Goal: Obtain resource: Download file/media

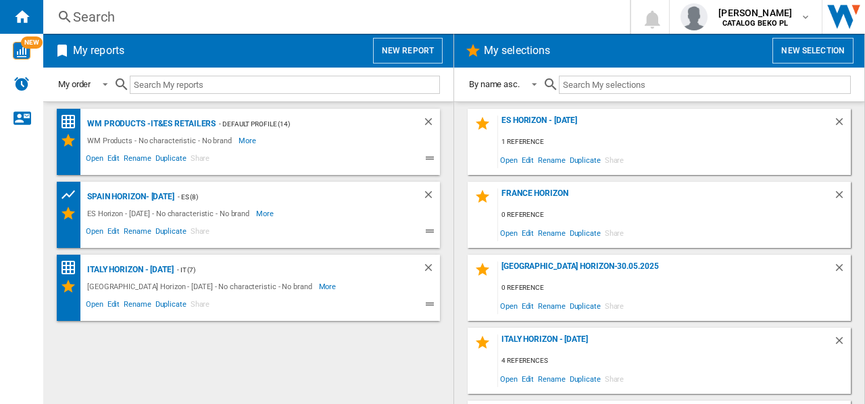
drag, startPoint x: 133, startPoint y: 196, endPoint x: 85, endPoint y: 291, distance: 106.1
click at [73, 343] on div "WM Products -IT&ES Retailers - Default profile (14) WM Products - No characteri…" at bounding box center [248, 253] width 383 height 289
click at [110, 191] on div "Spain Horizon- [DATE]" at bounding box center [129, 197] width 91 height 17
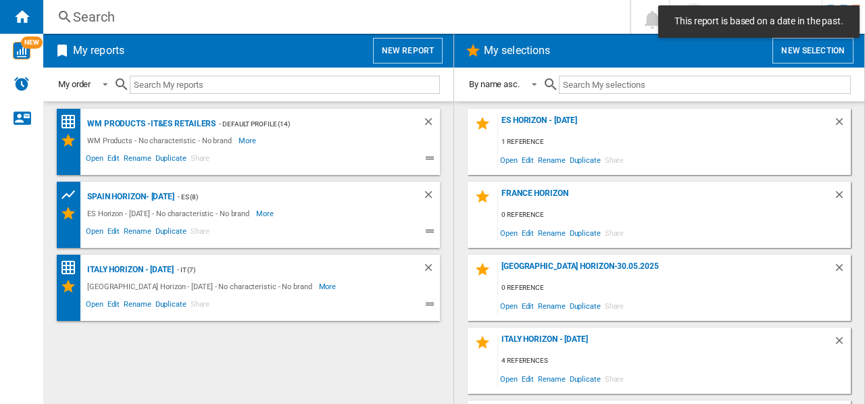
drag, startPoint x: 117, startPoint y: 194, endPoint x: 128, endPoint y: 341, distance: 147.8
click at [128, 341] on div "WM Products -IT&ES Retailers - Default profile (14) WM Products - No characteri…" at bounding box center [248, 253] width 383 height 289
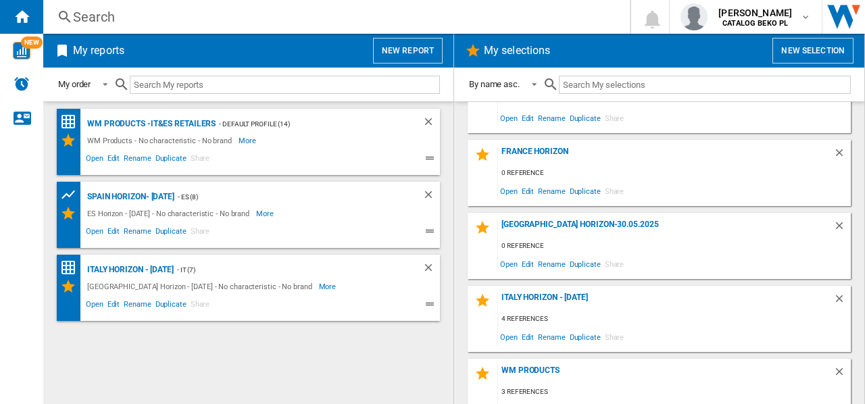
scroll to position [62, 0]
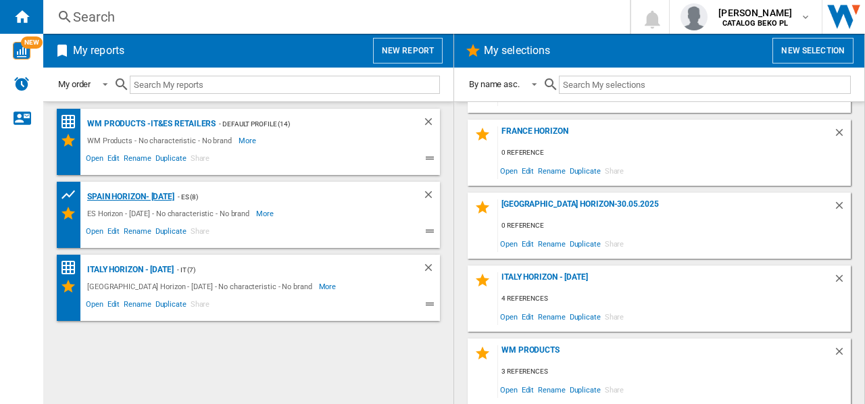
click at [143, 197] on div "Spain Horizon- [DATE]" at bounding box center [129, 197] width 91 height 17
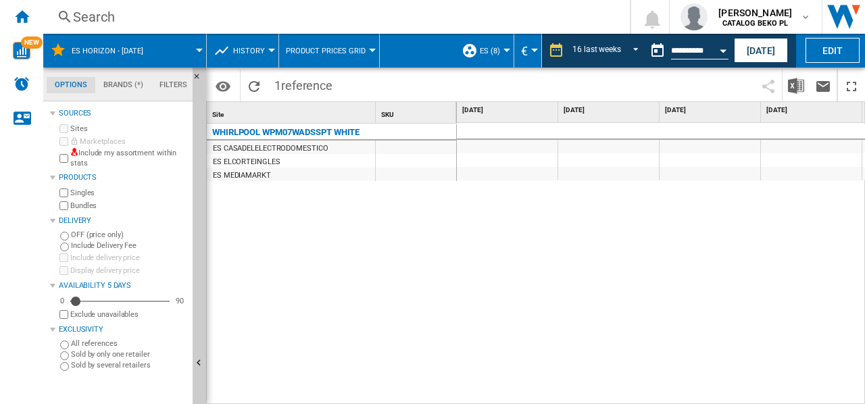
click at [344, 320] on div "WHIRLPOOL WPM07WADSSPT WHITE ES CASADELELECTRODOMESTICO ES ELCORTEINGLES ES MED…" at bounding box center [332, 261] width 250 height 275
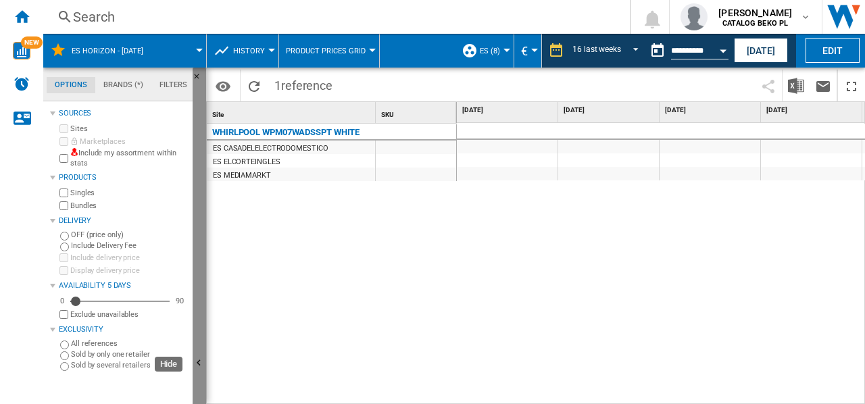
click at [199, 352] on button "Hide" at bounding box center [200, 364] width 14 height 593
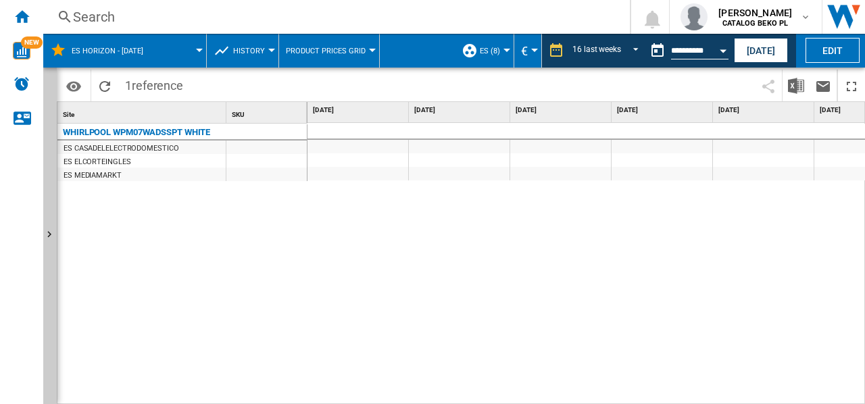
click at [92, 333] on div "WHIRLPOOL WPM07WADSSPT WHITE ES CASADELELECTRODOMESTICO ES ELCORTEINGLES ES MED…" at bounding box center [182, 261] width 250 height 275
click at [254, 285] on div "WHIRLPOOL WPM07WADSSPT WHITE ES CASADELELECTRODOMESTICO ES ELCORTEINGLES ES MED…" at bounding box center [182, 261] width 250 height 275
click at [292, 243] on div "WHIRLPOOL WPM07WADSSPT WHITE ES CASADELELECTRODOMESTICO ES ELCORTEINGLES ES MED…" at bounding box center [182, 261] width 250 height 275
click at [404, 262] on div "€545 €545 €520 €568.65 €568.65 €669 €669 €568.65 €669 €669 €669 €568.65 €669 €5…" at bounding box center [587, 264] width 558 height 283
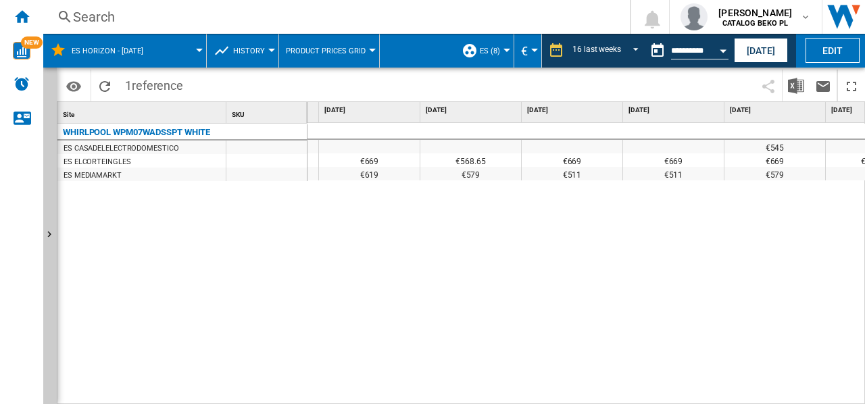
scroll to position [0, 1166]
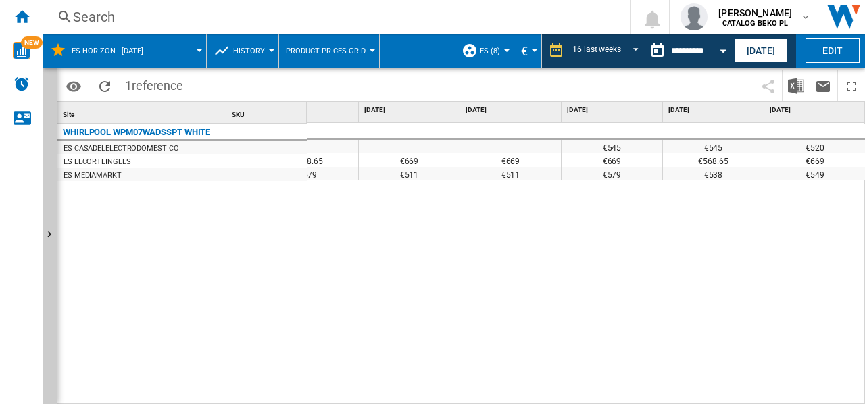
click at [183, 202] on div "WHIRLPOOL WPM07WADSSPT WHITE ES CASADELELECTRODOMESTICO ES ELCORTEINGLES ES MED…" at bounding box center [182, 261] width 250 height 275
click at [99, 86] on ng-md-icon "Reload" at bounding box center [105, 86] width 16 height 16
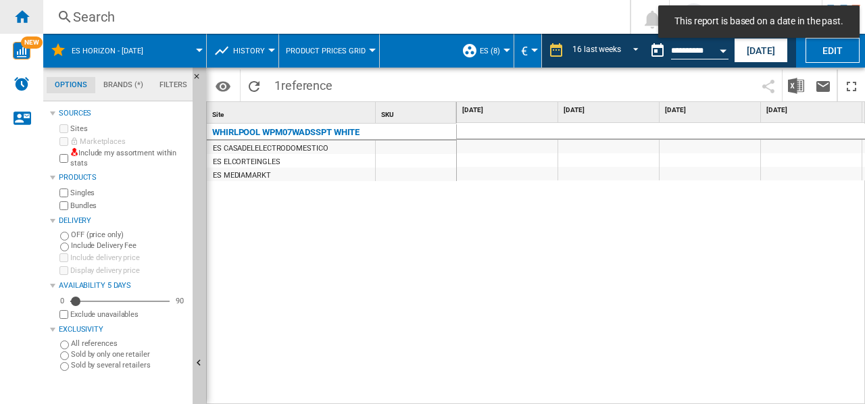
click at [31, 27] on div "Home" at bounding box center [21, 17] width 43 height 34
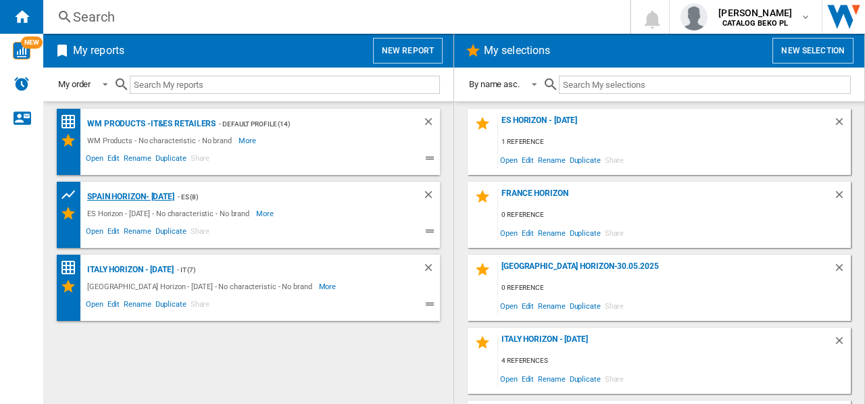
click at [150, 195] on div "Spain Horizon- [DATE]" at bounding box center [129, 197] width 91 height 17
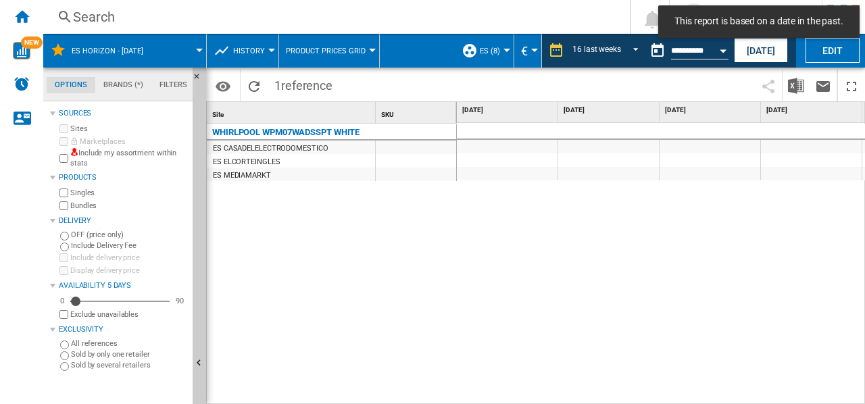
click at [364, 51] on button "Product prices grid" at bounding box center [329, 51] width 87 height 34
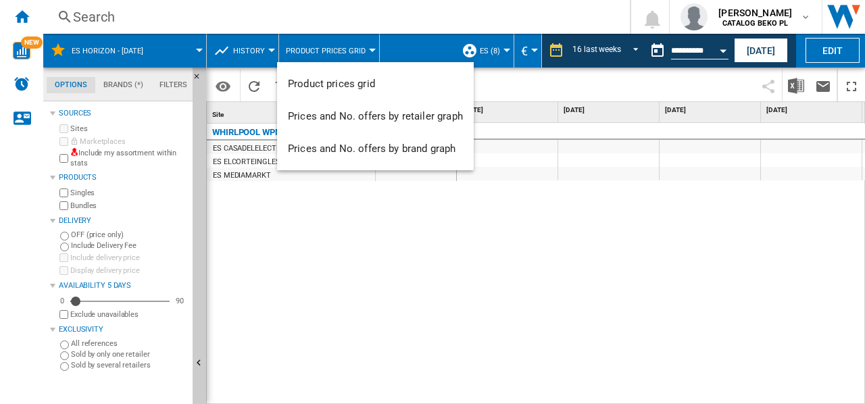
click at [364, 51] on md-backdrop at bounding box center [432, 202] width 865 height 404
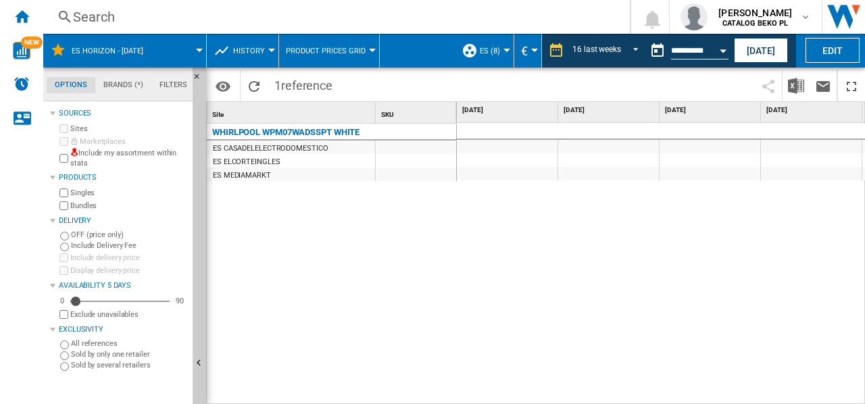
click at [496, 267] on div "€545 €545 €520 €568.65 €568.65 €669 €669 €568.65 €669 €669 €669 €568.65 €669 €5…" at bounding box center [661, 264] width 409 height 283
click at [104, 86] on md-tab-item "Brands (*)" at bounding box center [123, 85] width 56 height 16
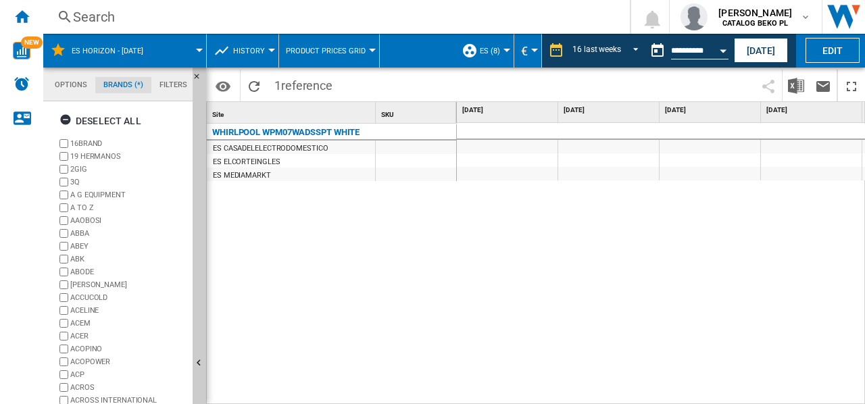
click at [166, 87] on md-tab-item "Filters" at bounding box center [173, 85] width 44 height 16
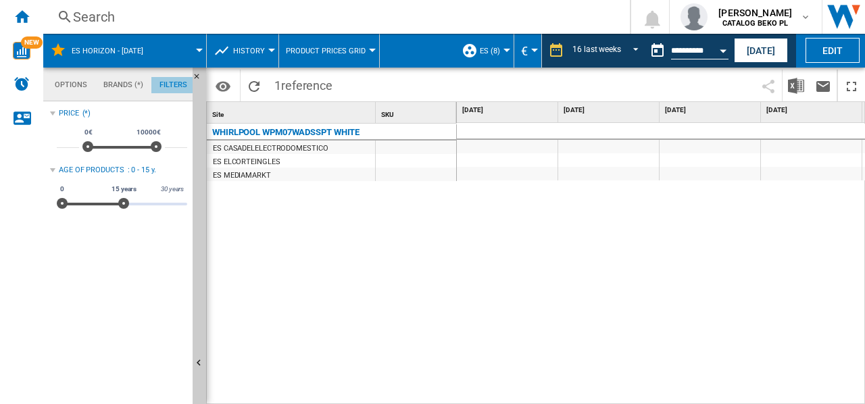
scroll to position [87, 0]
click at [50, 82] on md-tab-item "Options" at bounding box center [71, 85] width 49 height 16
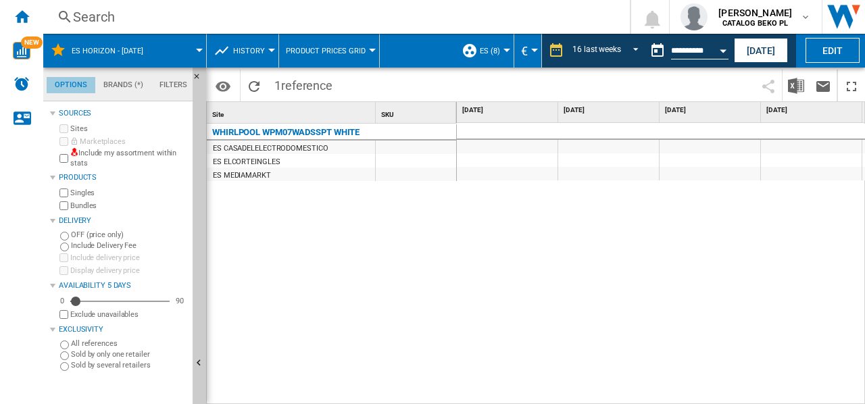
scroll to position [16, 0]
click at [206, 49] on md-menu "ES Horizon - [DATE]" at bounding box center [125, 51] width 164 height 34
click at [200, 50] on div at bounding box center [199, 50] width 7 height 3
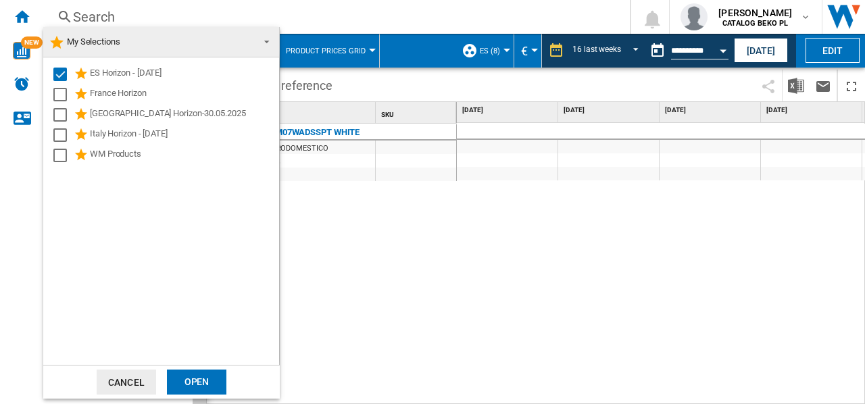
click at [390, 249] on md-backdrop at bounding box center [432, 202] width 865 height 404
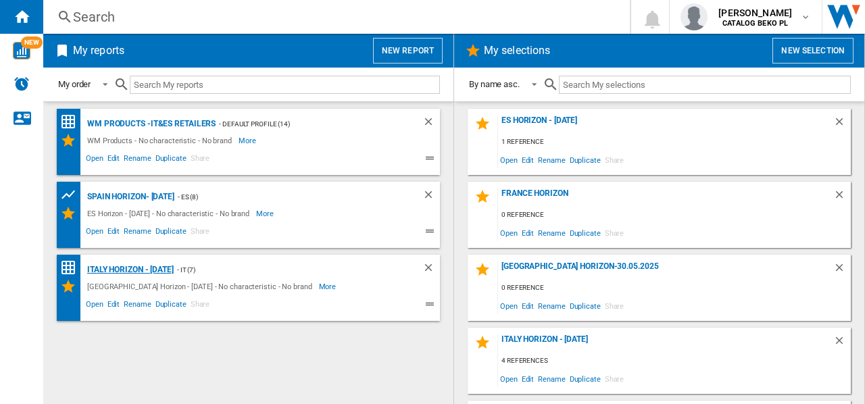
click at [154, 266] on div "Italy Horizon - [DATE]" at bounding box center [129, 270] width 90 height 17
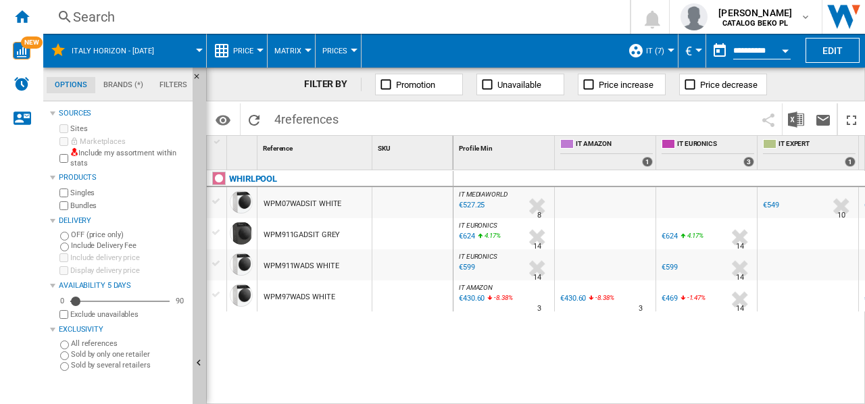
click at [311, 318] on div "WHIRLPOOL WPM07WADSIT WHITE WPM911GADSIT GREY WPM911WADS WHITE WPM97WADS WHITE" at bounding box center [330, 284] width 247 height 228
click at [257, 49] on div at bounding box center [260, 50] width 7 height 3
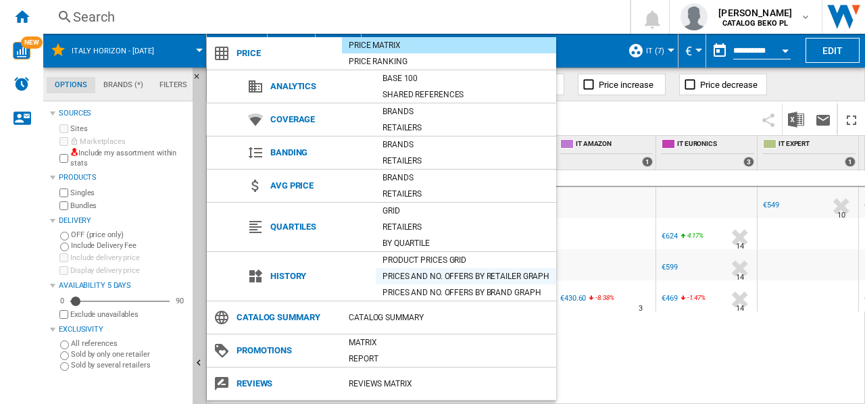
click at [420, 272] on div "Prices and No. offers by retailer graph" at bounding box center [466, 277] width 181 height 14
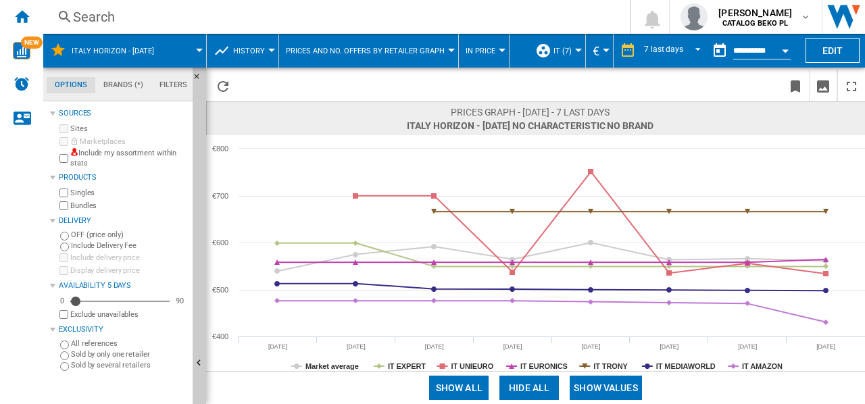
click at [248, 41] on button "History" at bounding box center [252, 51] width 39 height 34
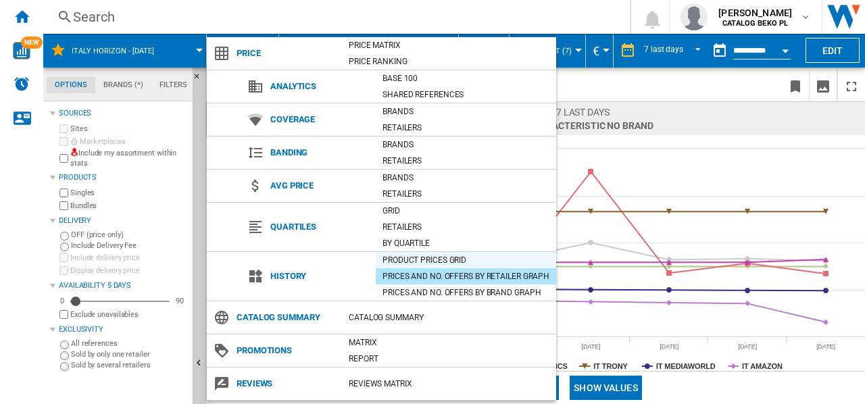
click at [419, 260] on div "Product prices grid" at bounding box center [466, 261] width 181 height 14
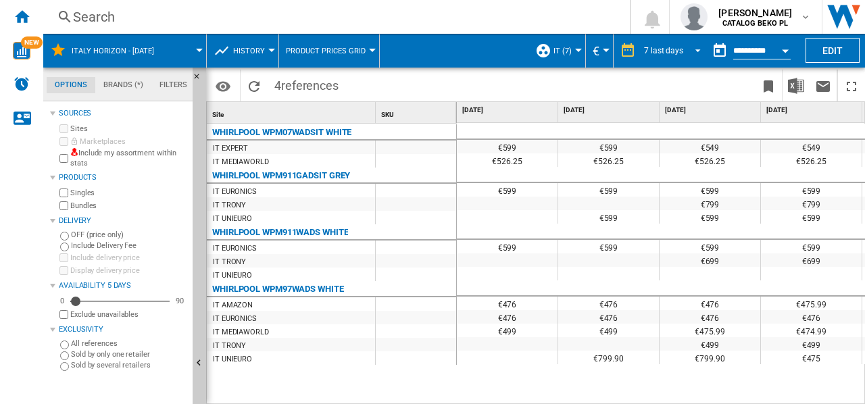
click at [697, 50] on span "REPORTS.WIZARD.STEPS.REPORT.STEPS.REPORT_OPTIONS.PERIOD: 7 last days" at bounding box center [694, 49] width 16 height 12
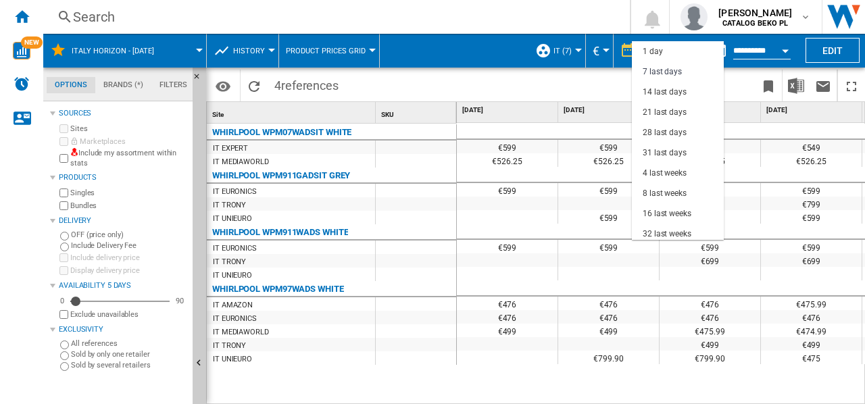
scroll to position [20, 0]
click at [676, 210] on div "32 last weeks" at bounding box center [667, 213] width 49 height 11
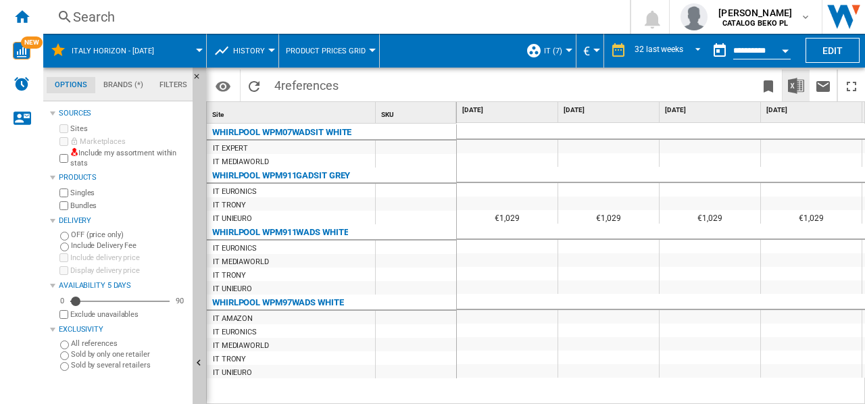
click at [801, 85] on img "Download in Excel" at bounding box center [796, 86] width 16 height 16
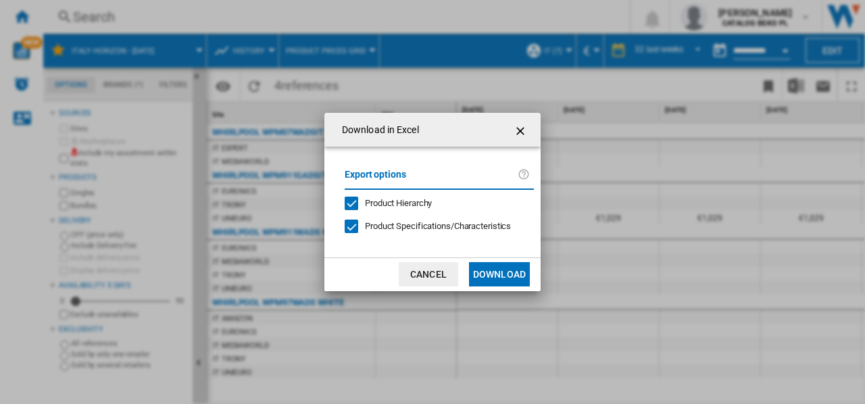
click at [495, 269] on button "Download" at bounding box center [499, 274] width 61 height 24
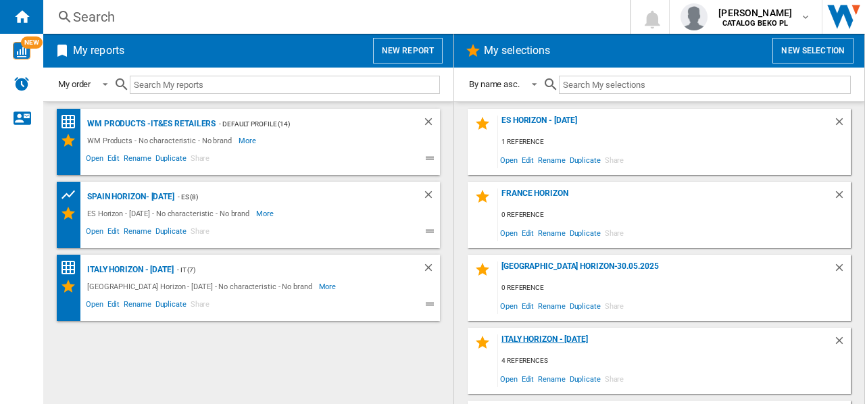
click at [558, 337] on div "Italy Horizon - [DATE]" at bounding box center [665, 344] width 335 height 18
click at [529, 124] on div "ES Horizon - [DATE]" at bounding box center [665, 125] width 335 height 18
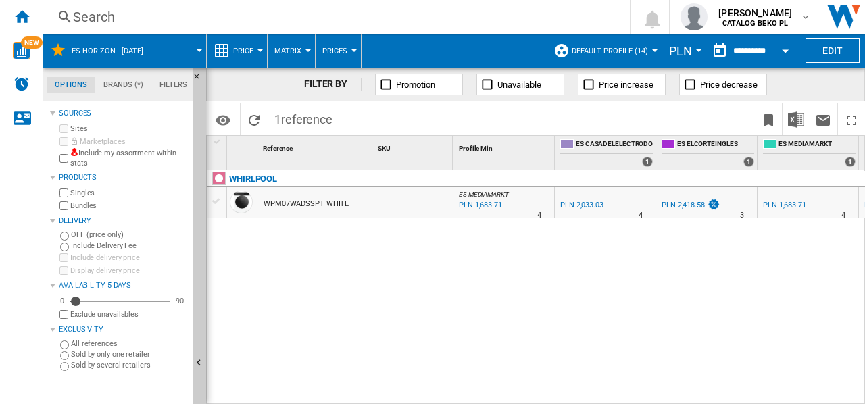
click at [291, 244] on div "WHIRLPOOL WPM07WADSSPT WHITE" at bounding box center [330, 284] width 247 height 228
click at [289, 156] on div "Reference 1" at bounding box center [315, 153] width 115 height 34
click at [257, 268] on div "WHIRLPOOL WPM07WADSSPT WHITE" at bounding box center [330, 284] width 247 height 228
click at [350, 49] on button "Prices" at bounding box center [339, 51] width 32 height 34
click at [350, 49] on md-backdrop at bounding box center [432, 202] width 865 height 404
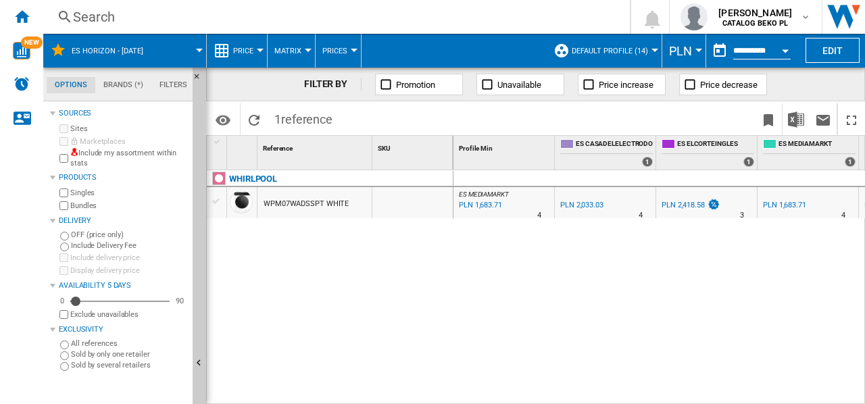
click at [295, 51] on span "Matrix" at bounding box center [288, 51] width 27 height 9
click at [295, 51] on md-backdrop at bounding box center [432, 202] width 865 height 404
click at [255, 47] on button "Price" at bounding box center [246, 51] width 27 height 34
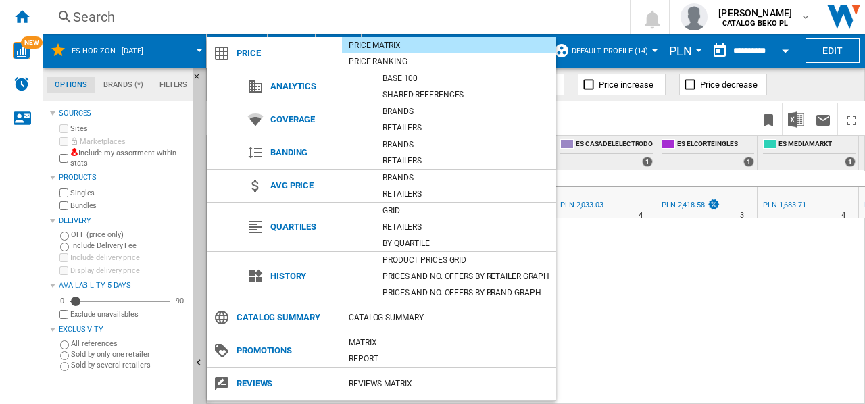
click at [629, 276] on md-backdrop at bounding box center [432, 202] width 865 height 404
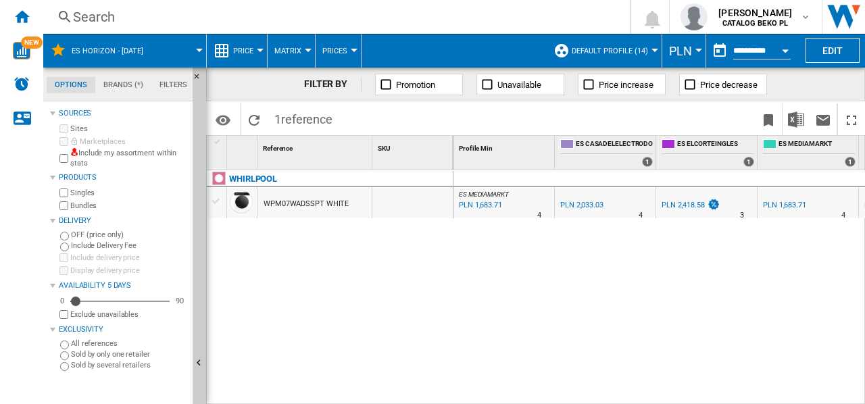
click at [653, 49] on div at bounding box center [655, 50] width 7 height 3
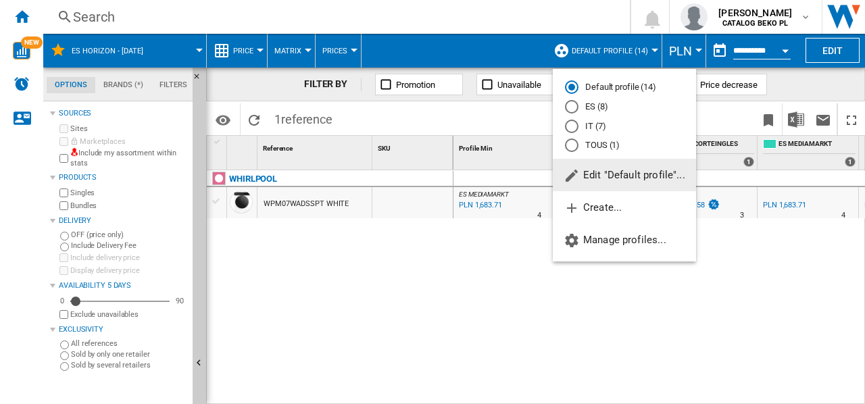
click at [694, 47] on md-backdrop at bounding box center [432, 202] width 865 height 404
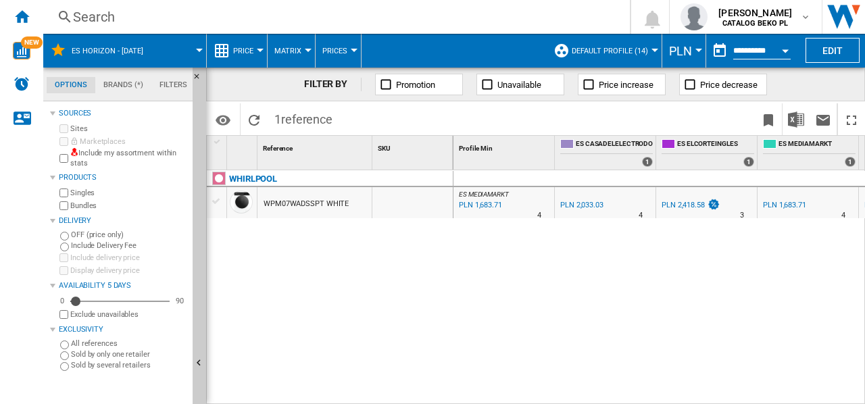
click at [696, 51] on div "Currency" at bounding box center [699, 50] width 7 height 3
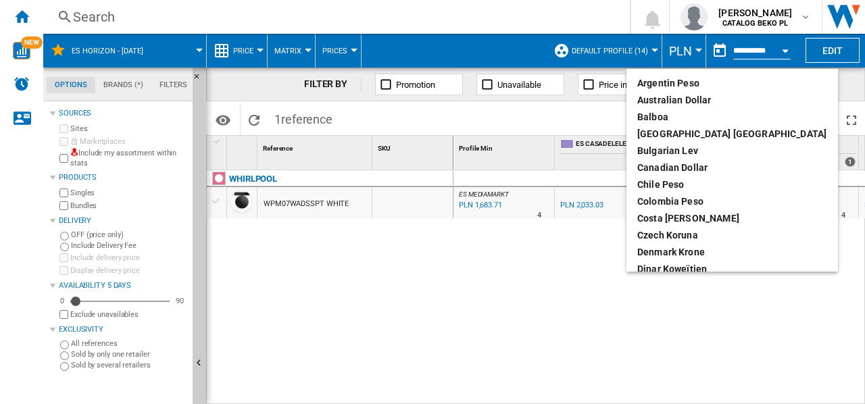
click at [694, 51] on md-backdrop at bounding box center [432, 202] width 865 height 404
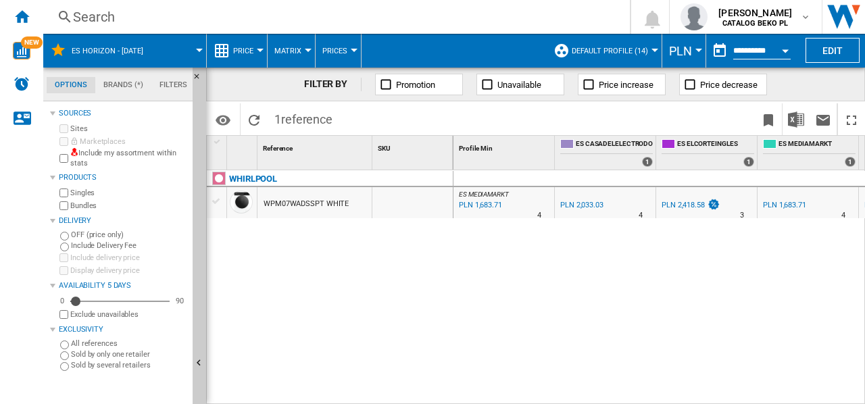
click at [302, 48] on button "Matrix" at bounding box center [292, 51] width 34 height 34
click at [263, 49] on md-backdrop at bounding box center [432, 202] width 865 height 404
click at [254, 49] on button "Price" at bounding box center [246, 51] width 27 height 34
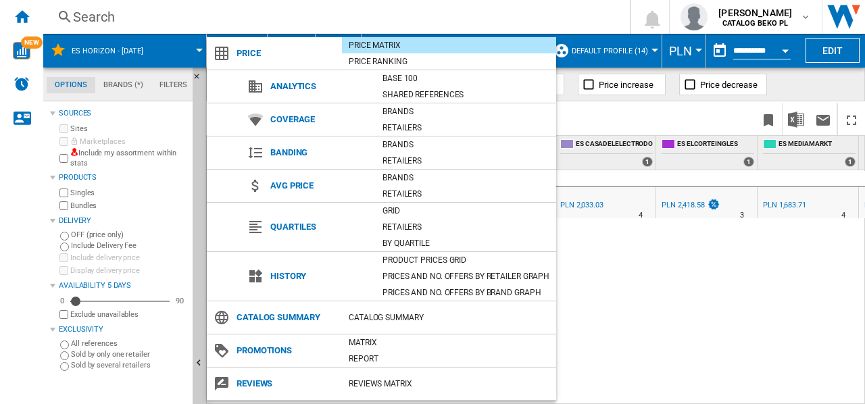
click at [702, 316] on md-backdrop at bounding box center [432, 202] width 865 height 404
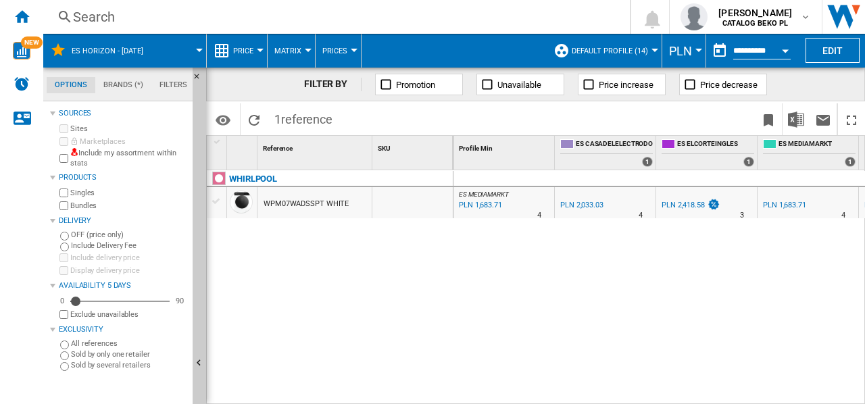
click at [122, 87] on md-tab-item "Brands (*)" at bounding box center [123, 85] width 56 height 16
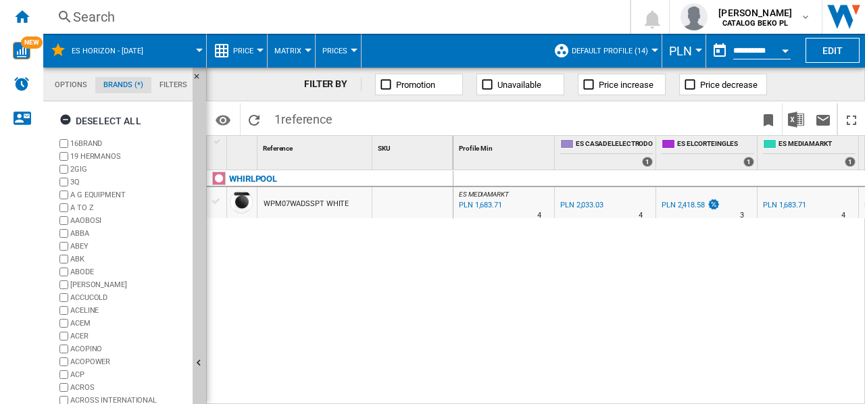
click at [164, 82] on md-tab-item "Filters" at bounding box center [173, 85] width 44 height 16
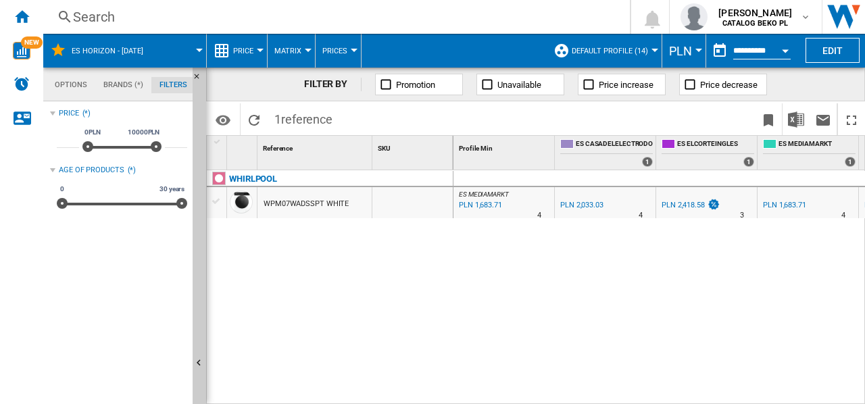
click at [71, 85] on md-tab-item "Options" at bounding box center [71, 85] width 49 height 16
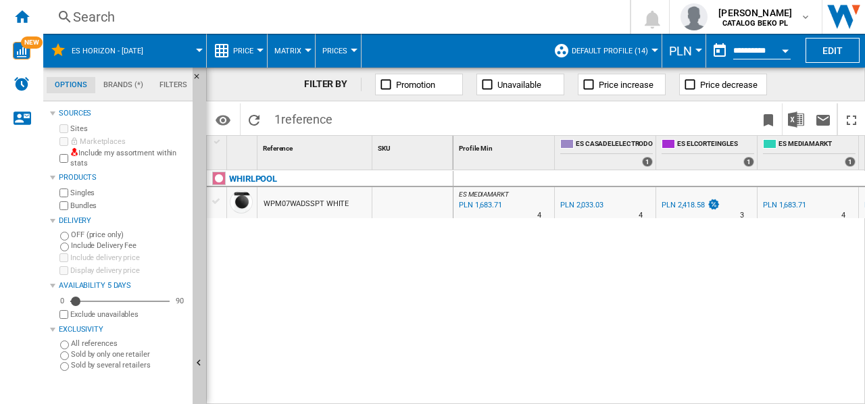
click at [180, 50] on span at bounding box center [180, 51] width 37 height 34
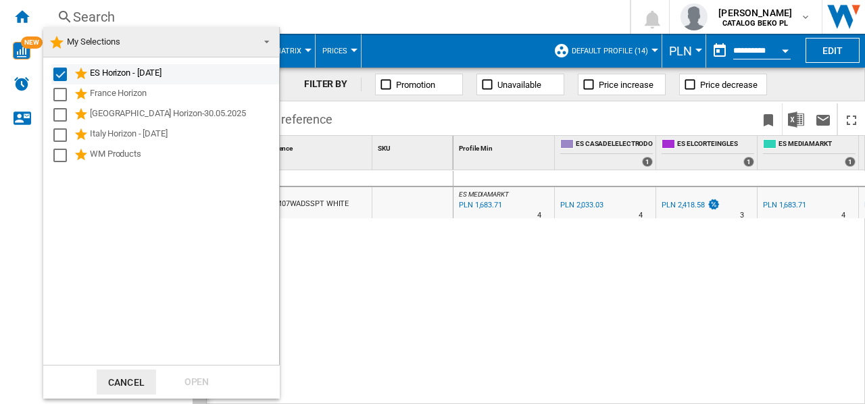
click at [62, 77] on div "Select" at bounding box center [60, 75] width 14 height 14
click at [64, 74] on div "Select" at bounding box center [60, 75] width 14 height 14
click at [140, 374] on button "Cancel" at bounding box center [126, 382] width 59 height 25
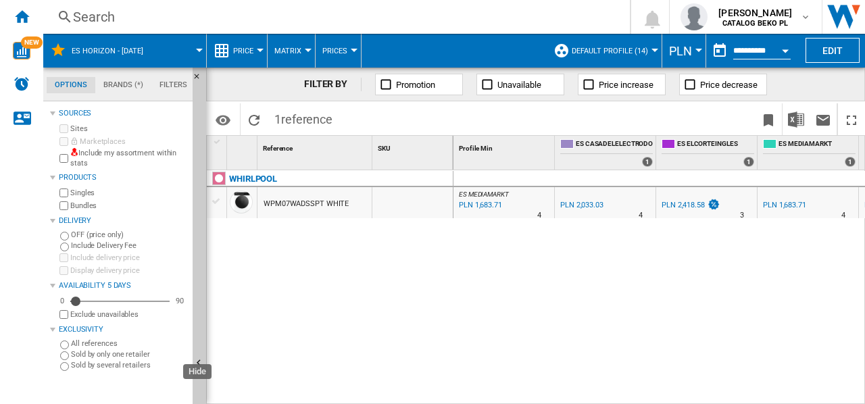
click at [268, 258] on div "WHIRLPOOL WPM07WADSSPT WHITE" at bounding box center [330, 284] width 247 height 228
click at [28, 13] on ng-md-icon "Home" at bounding box center [22, 16] width 16 height 16
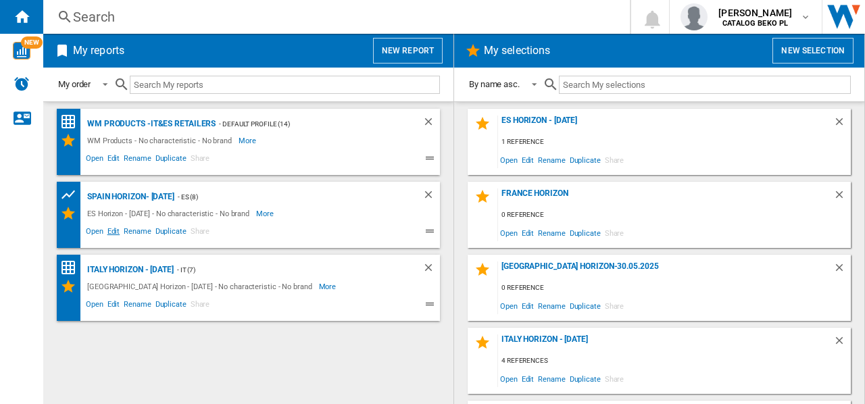
click at [111, 235] on span "Edit" at bounding box center [113, 233] width 17 height 16
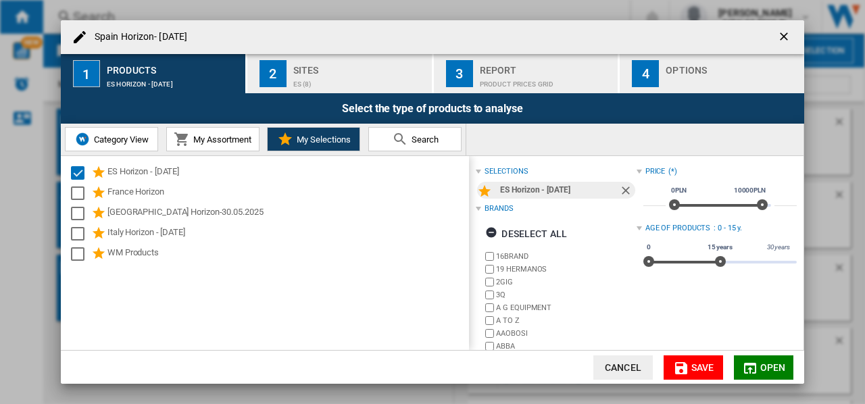
click at [295, 143] on span "My Selections" at bounding box center [321, 140] width 57 height 10
click at [295, 78] on div "ES (8)" at bounding box center [359, 81] width 133 height 14
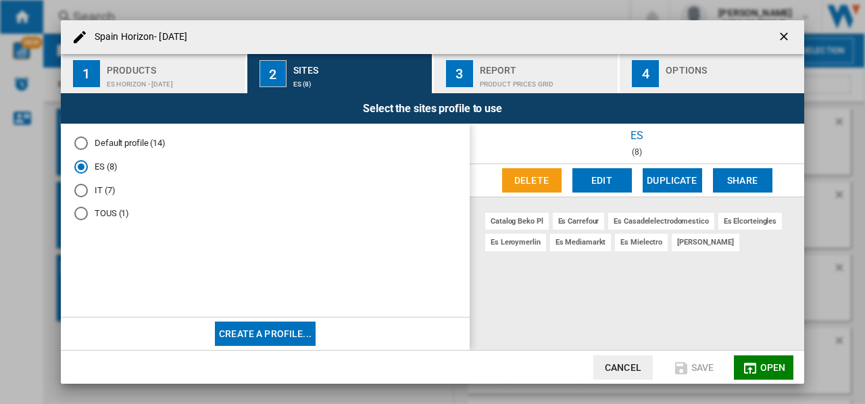
click at [476, 70] on button "3 Report Product prices grid" at bounding box center [527, 73] width 186 height 39
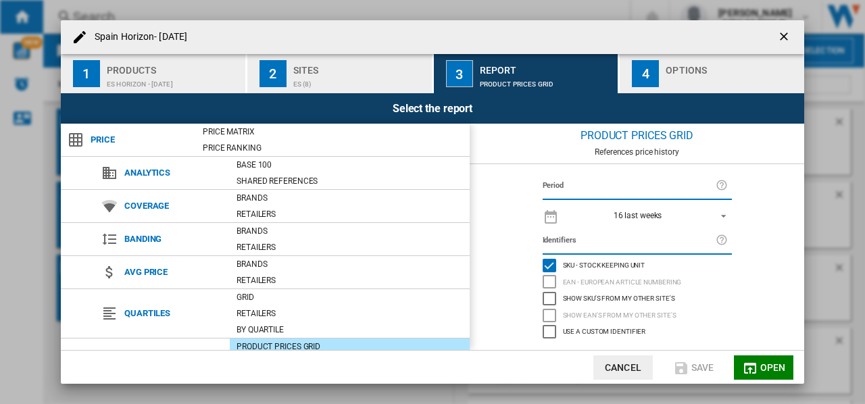
click at [679, 72] on div "Options" at bounding box center [732, 66] width 133 height 14
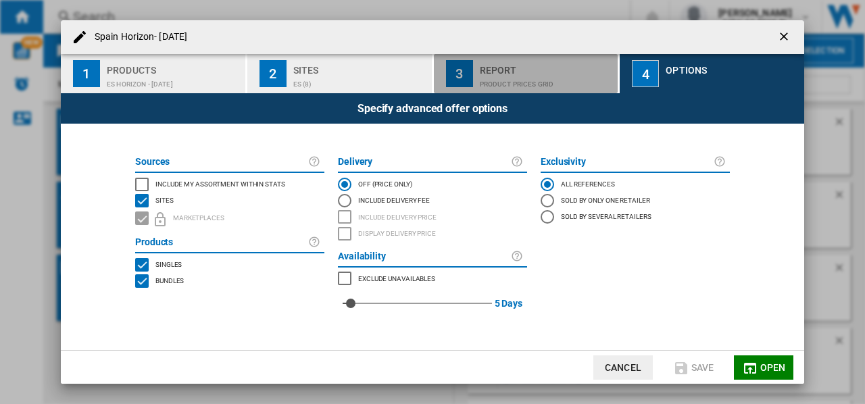
click at [512, 82] on div "Product prices grid" at bounding box center [546, 81] width 133 height 14
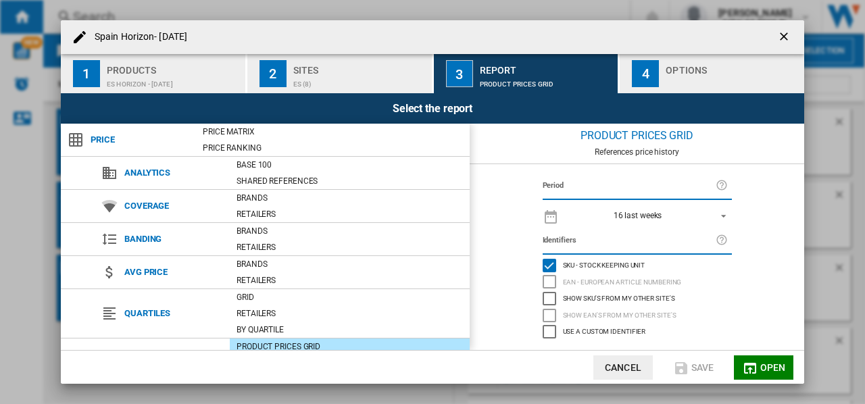
click at [331, 82] on div "ES (8)" at bounding box center [359, 81] width 133 height 14
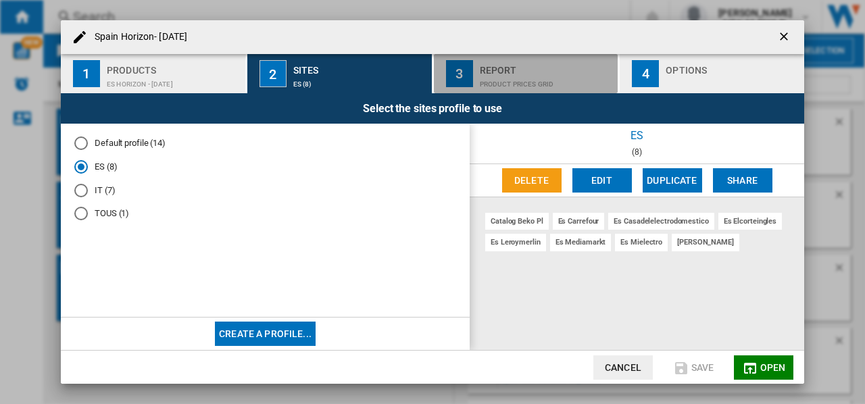
click at [482, 82] on div "Product prices grid" at bounding box center [546, 81] width 133 height 14
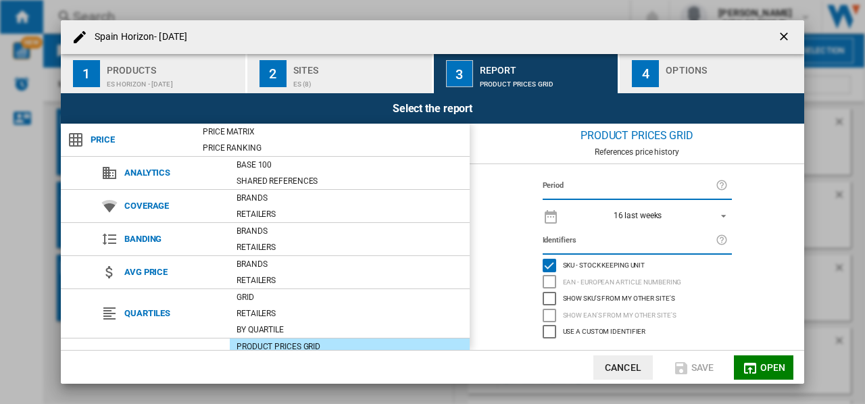
click at [143, 80] on div "ES Horizon - [DATE]" at bounding box center [173, 81] width 133 height 14
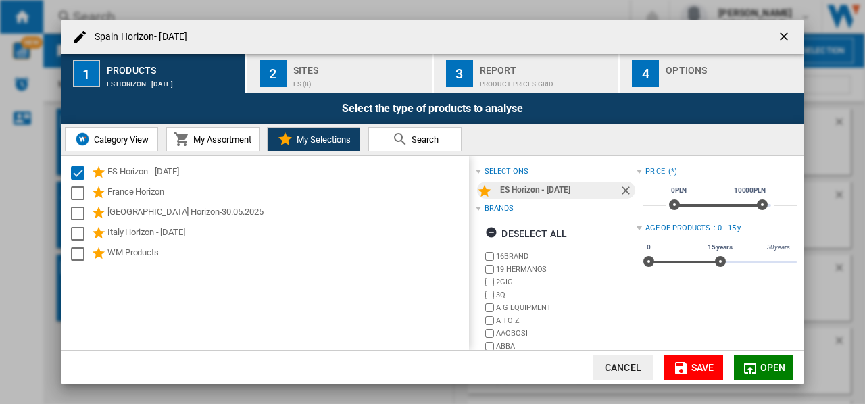
click at [780, 36] on ng-md-icon "getI18NText('BUTTONS.CLOSE_DIALOG')" at bounding box center [786, 38] width 16 height 16
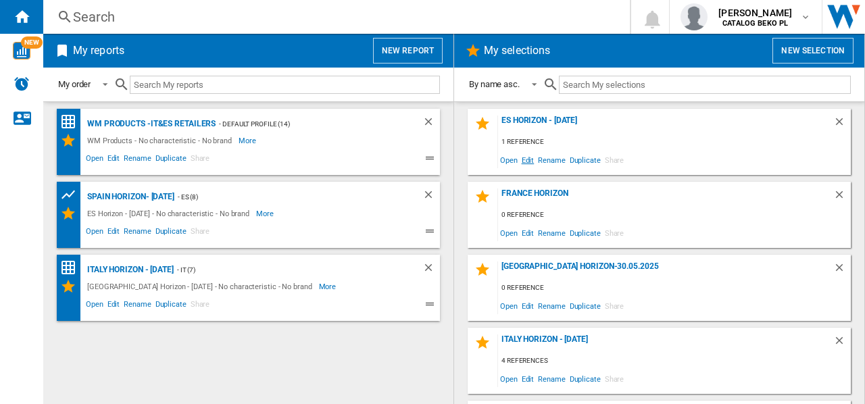
click at [529, 160] on span "Edit" at bounding box center [528, 160] width 17 height 18
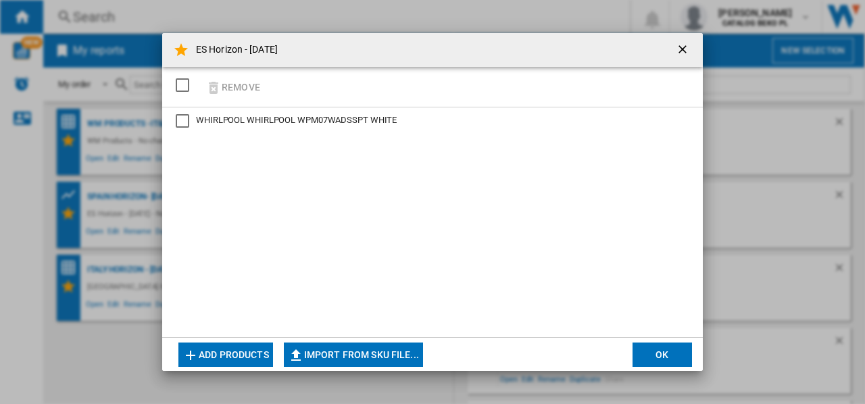
click at [233, 352] on button "Add products" at bounding box center [225, 355] width 95 height 24
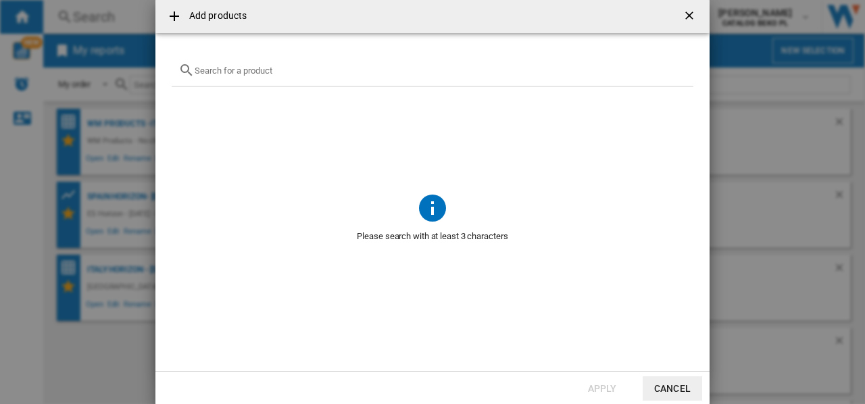
click at [239, 70] on input "text" at bounding box center [441, 71] width 492 height 10
paste input "WPM 911W ADS SPT"
click at [262, 68] on input "WPM 911W ADS SPT" at bounding box center [433, 71] width 476 height 10
type input "WPM911WADSSPT"
click at [681, 62] on ng-md-icon "Clear search" at bounding box center [679, 70] width 16 height 16
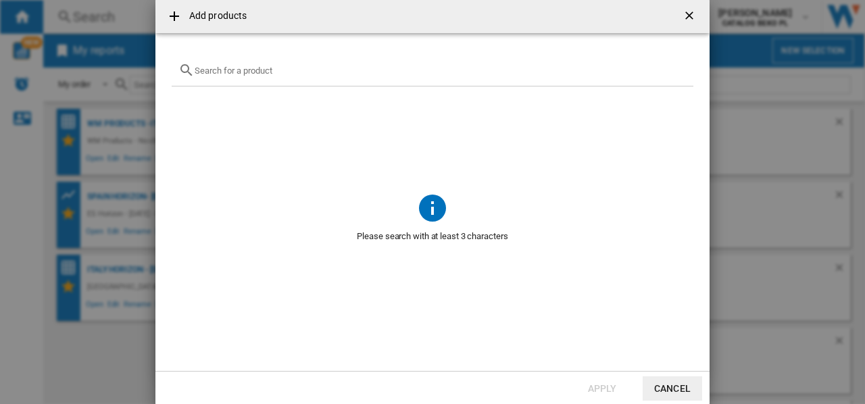
click at [583, 60] on div at bounding box center [433, 71] width 522 height 32
click at [685, 16] on ng-md-icon "getI18NText('BUTTONS.CLOSE_DIALOG')" at bounding box center [691, 17] width 16 height 16
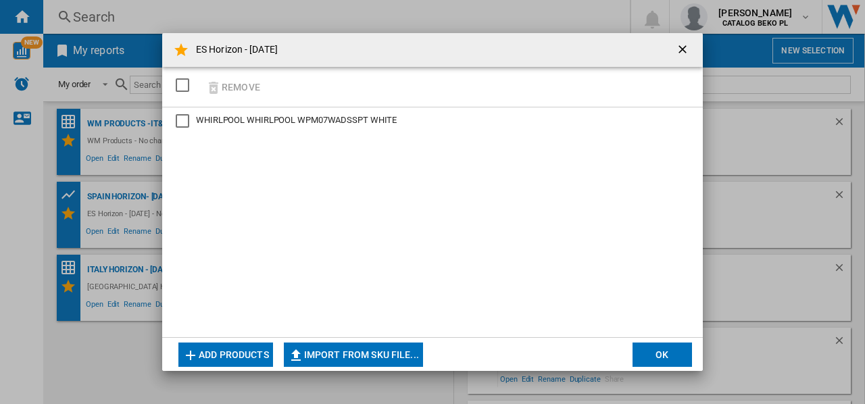
click at [278, 176] on div "WHIRLPOOL WHIRLPOOL WPM07WADSSPT WHITE" at bounding box center [432, 223] width 541 height 230
click at [251, 355] on button "Add products" at bounding box center [225, 355] width 95 height 24
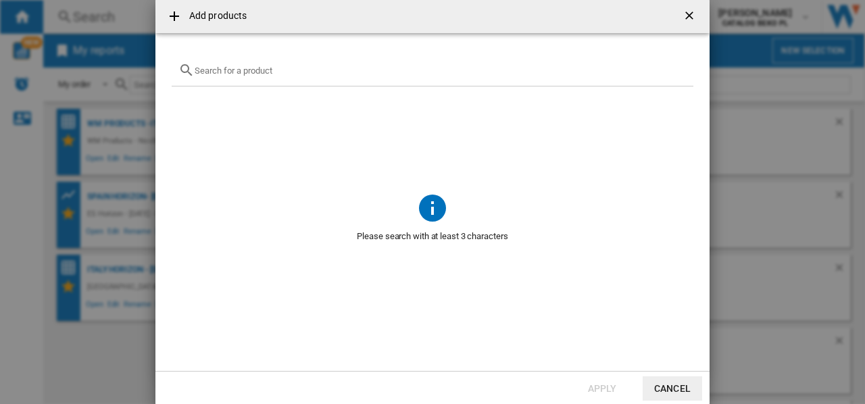
click at [270, 76] on div "Add products ..." at bounding box center [433, 71] width 522 height 32
click at [270, 68] on input "Add products ..." at bounding box center [441, 71] width 492 height 10
paste input "WPM 07W ADS SPT"
click at [256, 70] on input "WPM 07W ADS SPT" at bounding box center [433, 71] width 476 height 10
type input "WPM07WADSSPT"
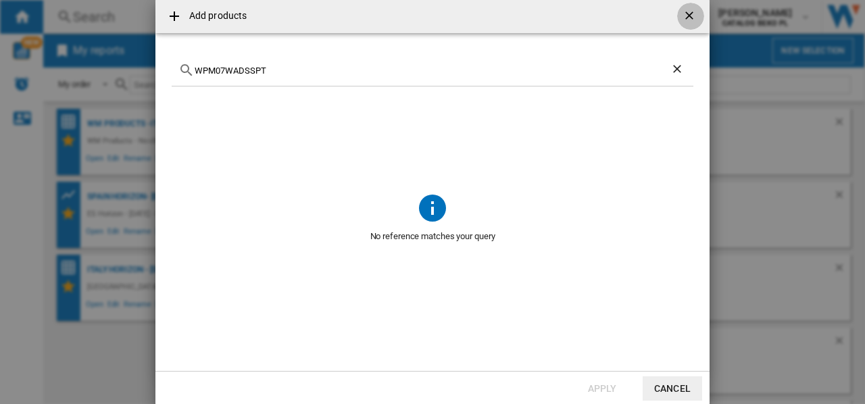
click at [687, 9] on ng-md-icon "getI18NText('BUTTONS.CLOSE_DIALOG')" at bounding box center [691, 17] width 16 height 16
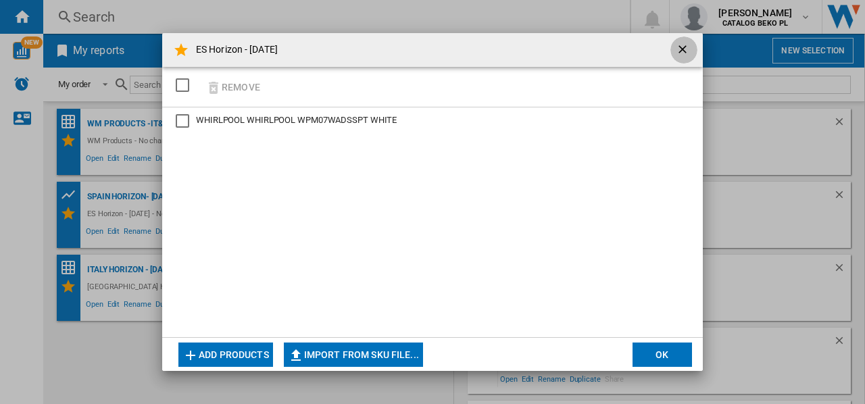
click at [675, 43] on button "button" at bounding box center [684, 50] width 27 height 27
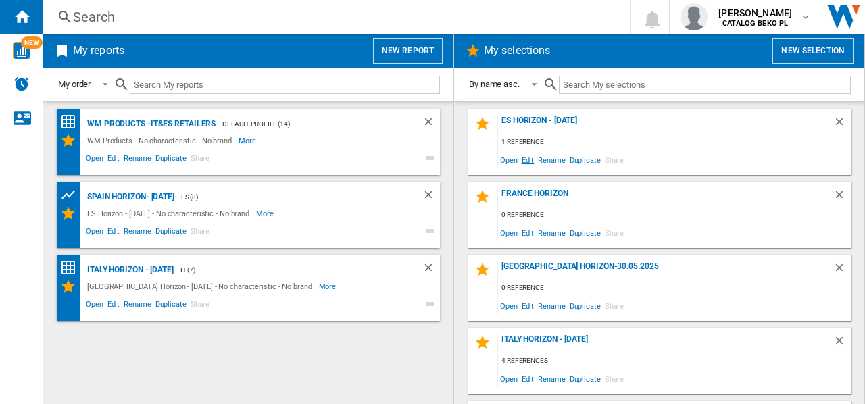
click at [526, 162] on span "Edit" at bounding box center [528, 160] width 17 height 18
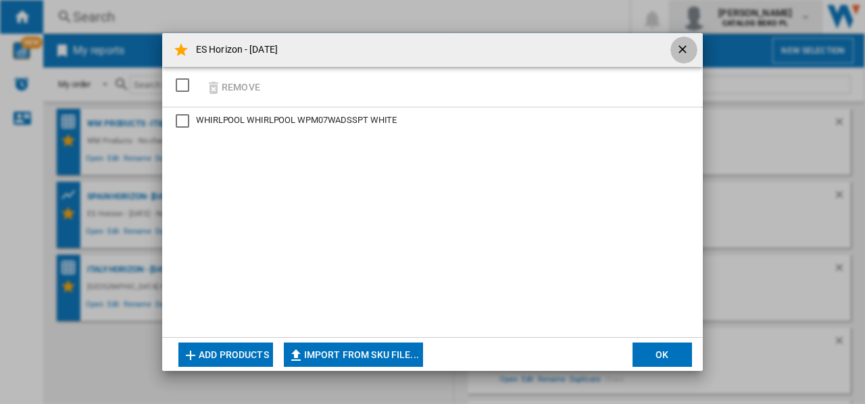
drag, startPoint x: 680, startPoint y: 48, endPoint x: 685, endPoint y: 33, distance: 15.6
click at [679, 47] on ng-md-icon "getI18NText('BUTTONS.CLOSE_DIALOG')" at bounding box center [684, 51] width 16 height 16
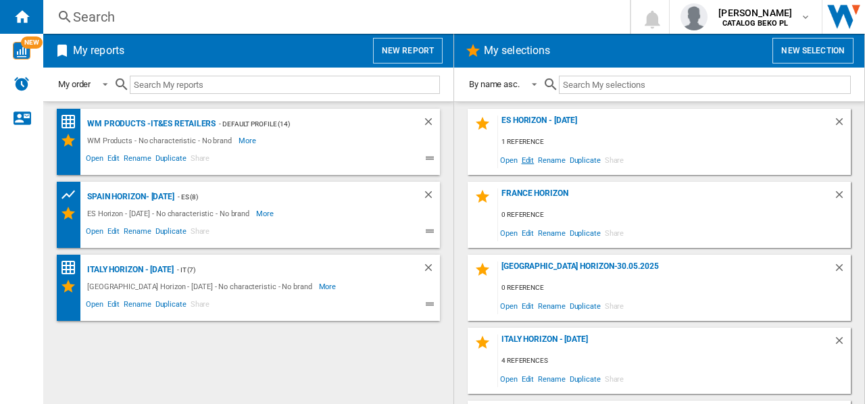
click at [530, 160] on span "Edit" at bounding box center [528, 160] width 17 height 18
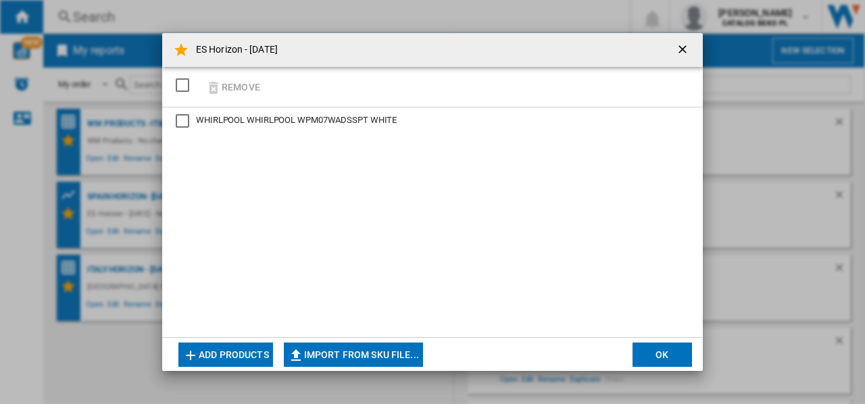
click at [342, 359] on button "Import from SKU file..." at bounding box center [353, 355] width 139 height 24
type input "**********"
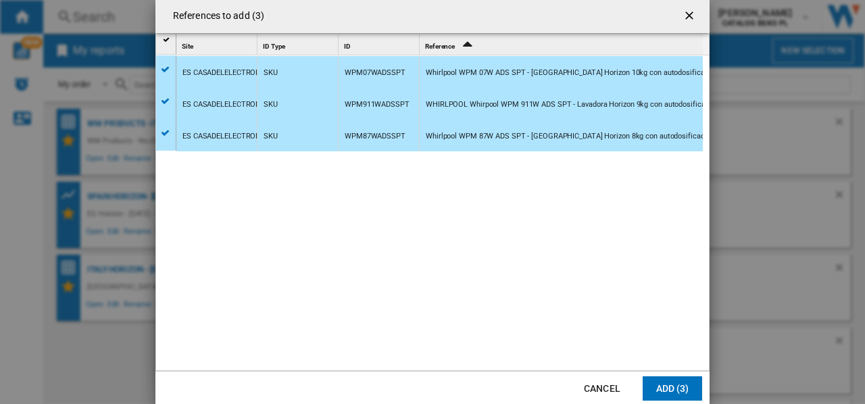
click at [682, 385] on button "Add (3)" at bounding box center [672, 389] width 59 height 24
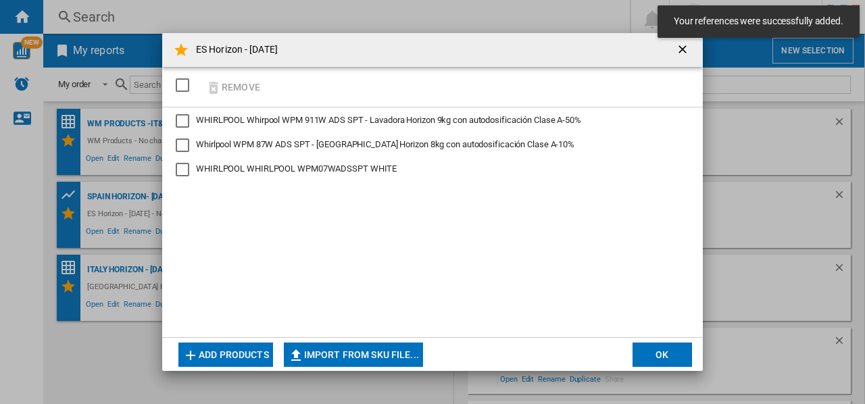
click at [178, 88] on div "SELECTIONS.EDITION_POPUP.SELECT_DESELECT" at bounding box center [183, 85] width 14 height 14
click at [661, 356] on button "OK" at bounding box center [662, 355] width 59 height 24
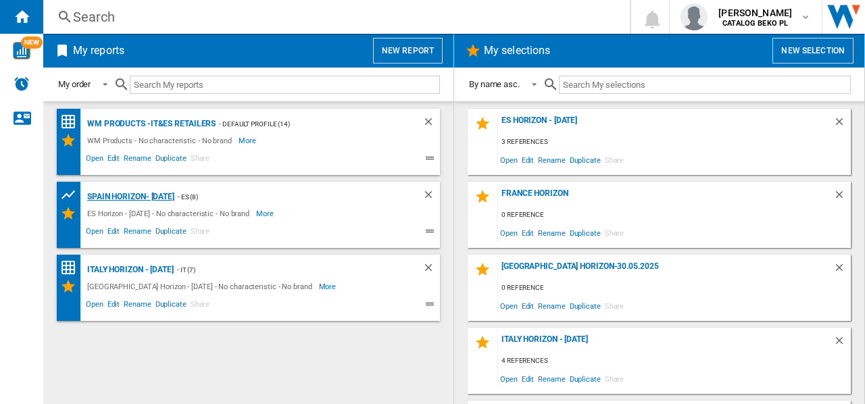
click at [131, 199] on div "Spain Horizon- [DATE]" at bounding box center [129, 197] width 91 height 17
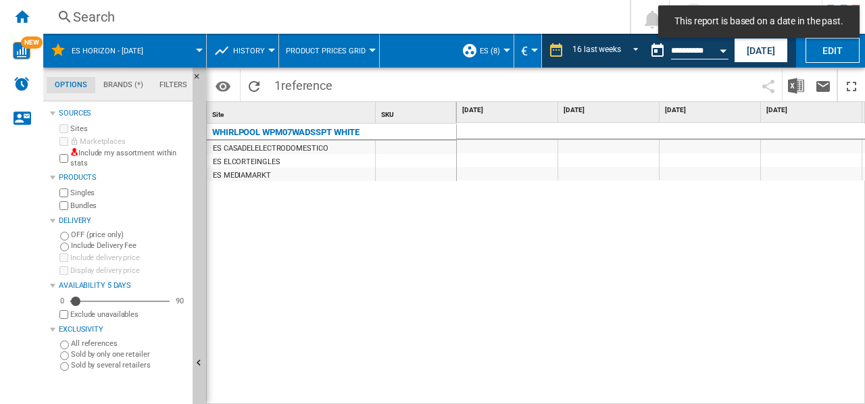
click at [317, 211] on div "WHIRLPOOL WPM07WADSSPT WHITE ES CASADELELECTRODOMESTICO ES ELCORTEINGLES ES MED…" at bounding box center [332, 261] width 250 height 275
click at [259, 88] on ng-md-icon "Reload" at bounding box center [254, 86] width 16 height 16
click at [717, 51] on button "Open calendar" at bounding box center [723, 49] width 24 height 24
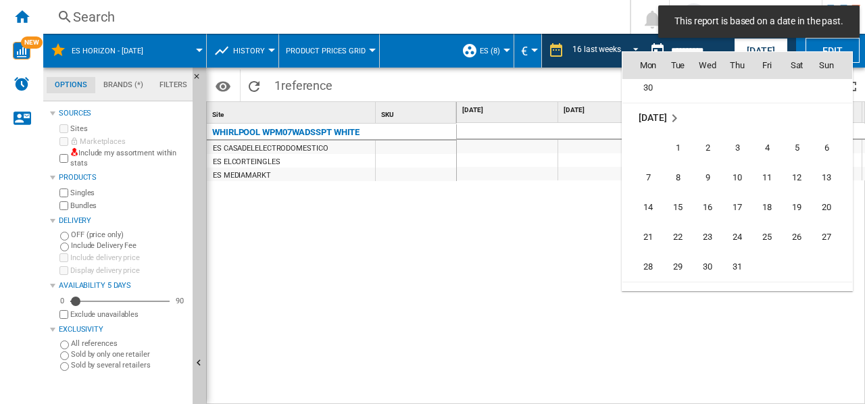
scroll to position [5892, 0]
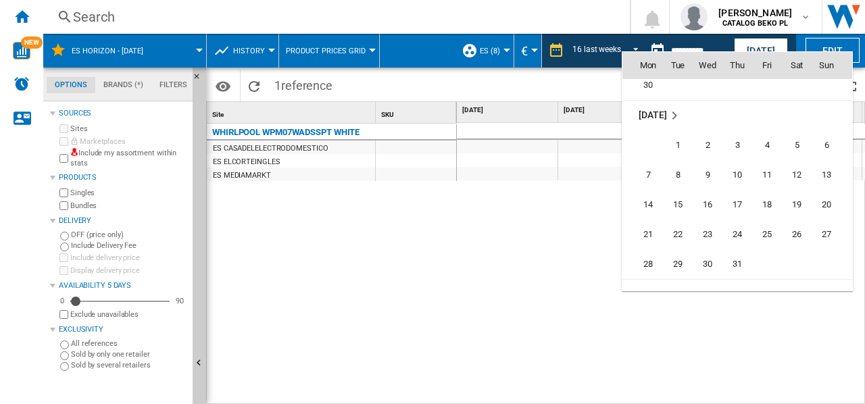
click at [757, 47] on div at bounding box center [432, 202] width 865 height 404
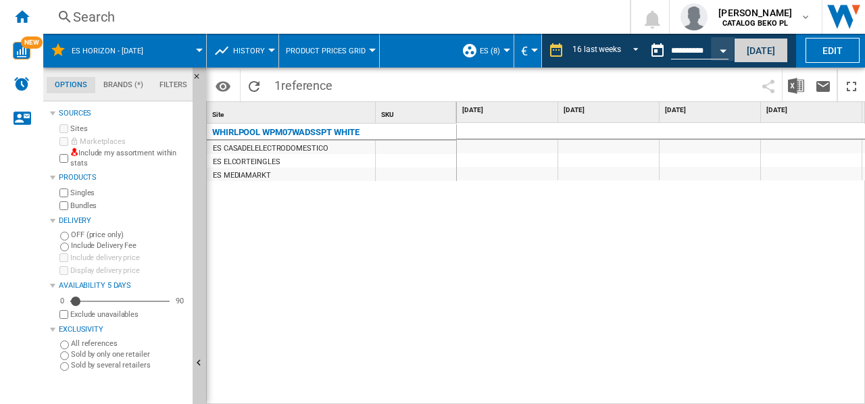
click at [767, 45] on button "Today" at bounding box center [761, 50] width 54 height 25
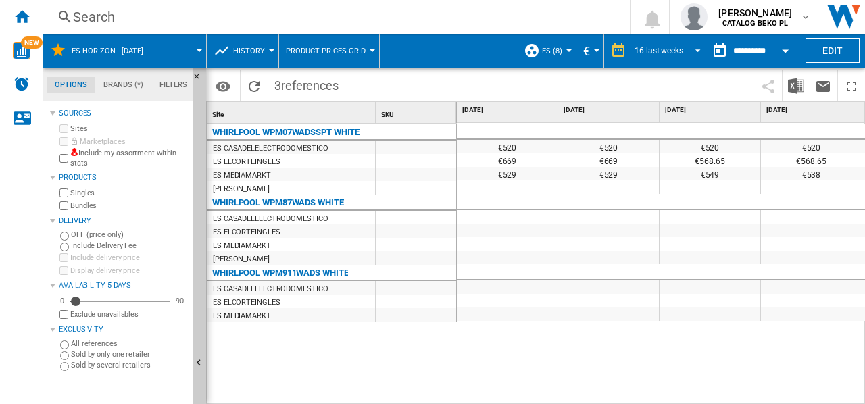
click at [690, 49] on span "REPORTS.WIZARD.STEPS.REPORT.STEPS.REPORT_OPTIONS.PERIOD: 16 last weeks" at bounding box center [694, 49] width 16 height 12
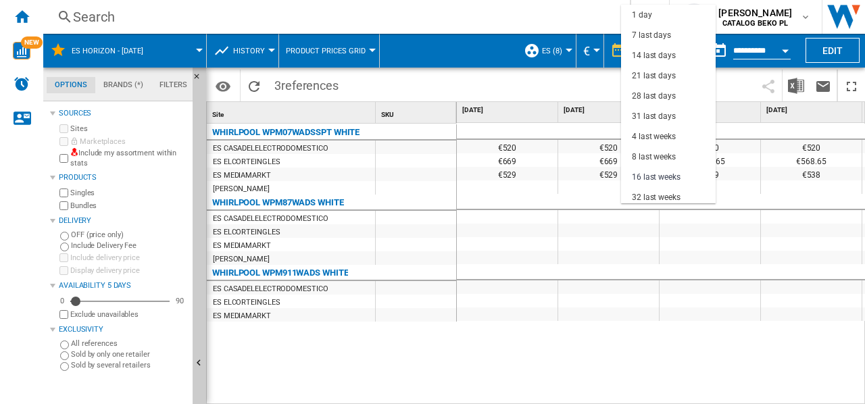
scroll to position [85, 0]
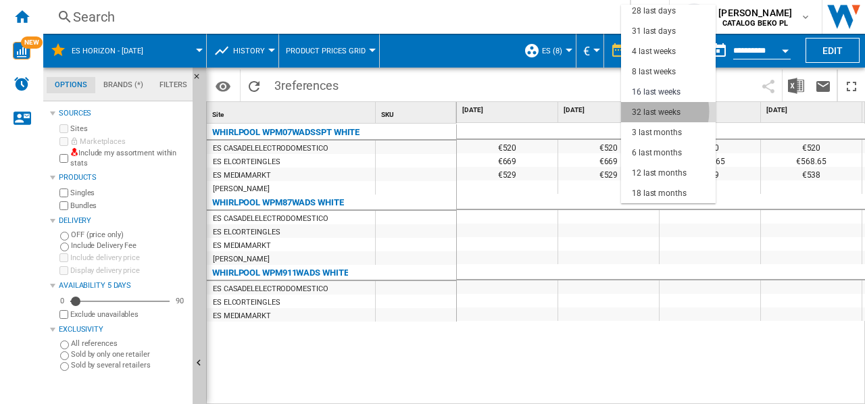
click at [652, 112] on div "32 last weeks" at bounding box center [656, 112] width 49 height 11
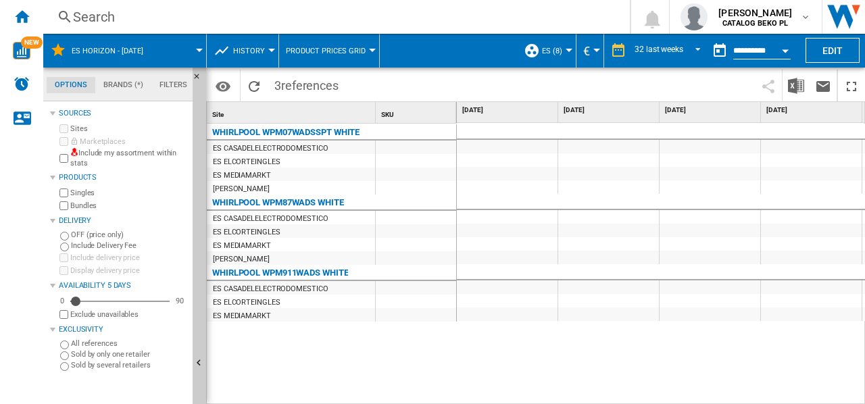
click at [262, 57] on button "History" at bounding box center [252, 51] width 39 height 34
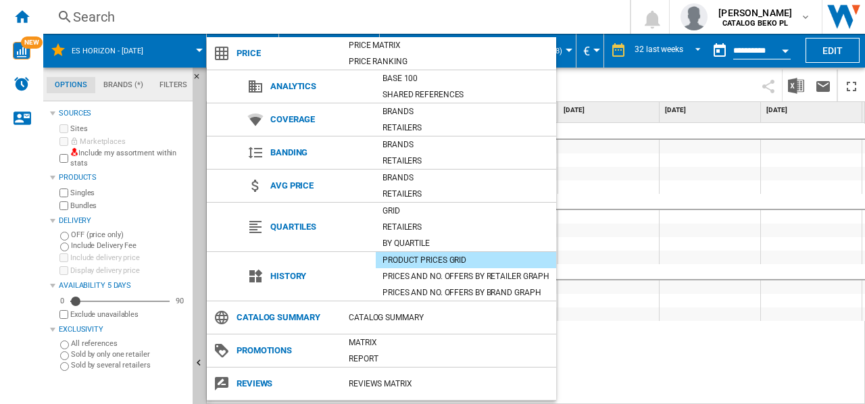
click at [419, 12] on md-backdrop at bounding box center [432, 202] width 865 height 404
